Goal: Information Seeking & Learning: Learn about a topic

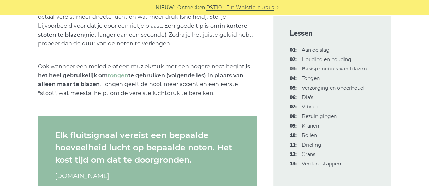
scroll to position [1175, 0]
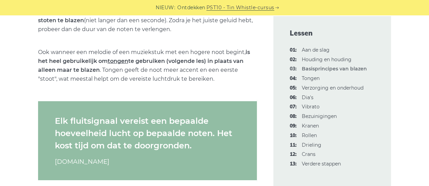
click at [125, 61] on font "tongen" at bounding box center [118, 61] width 21 height 7
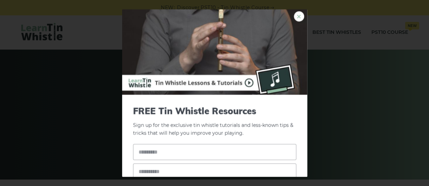
click at [294, 15] on link "×" at bounding box center [299, 16] width 10 height 10
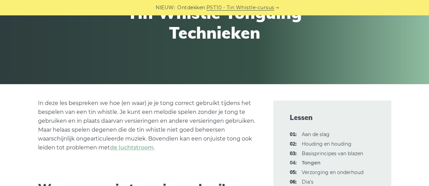
scroll to position [103, 0]
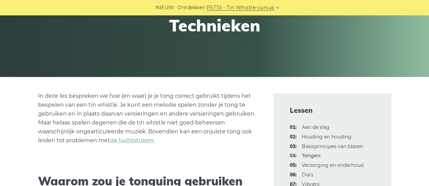
drag, startPoint x: 60, startPoint y: 0, endPoint x: 331, endPoint y: 82, distance: 283.1
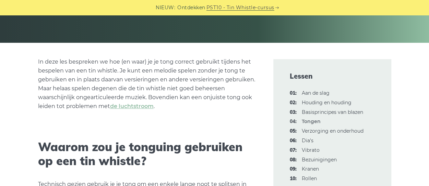
scroll to position [0, 0]
